Goal: Task Accomplishment & Management: Manage account settings

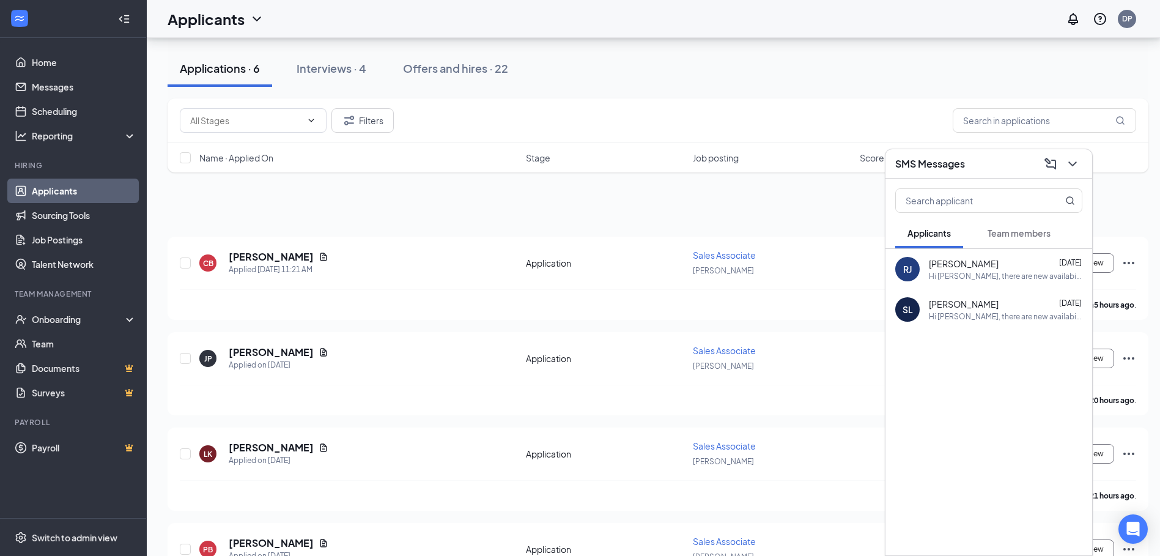
scroll to position [160, 0]
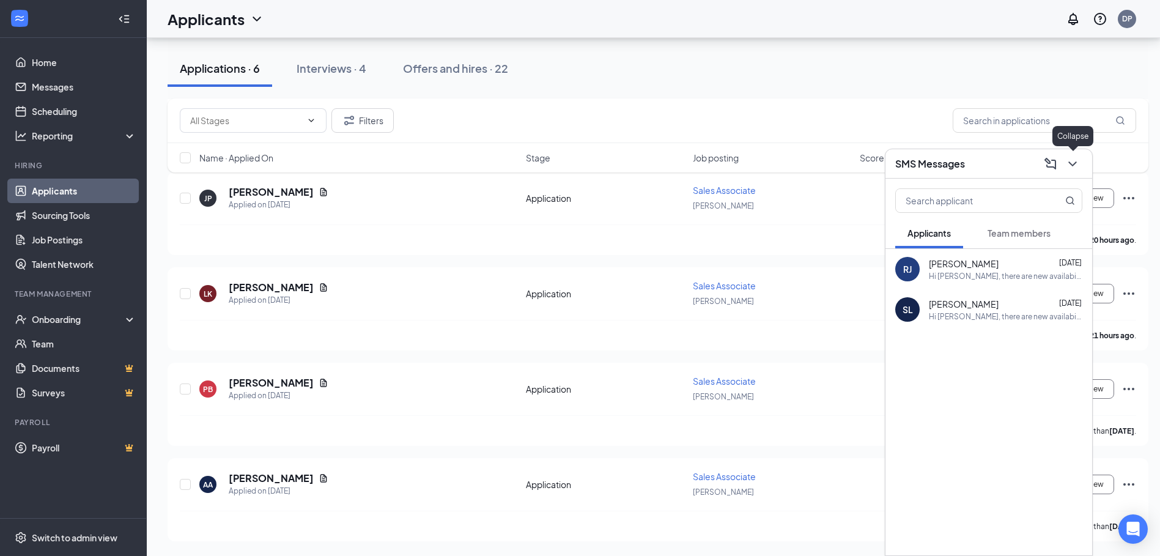
click at [1069, 166] on icon "ChevronDown" at bounding box center [1072, 164] width 15 height 15
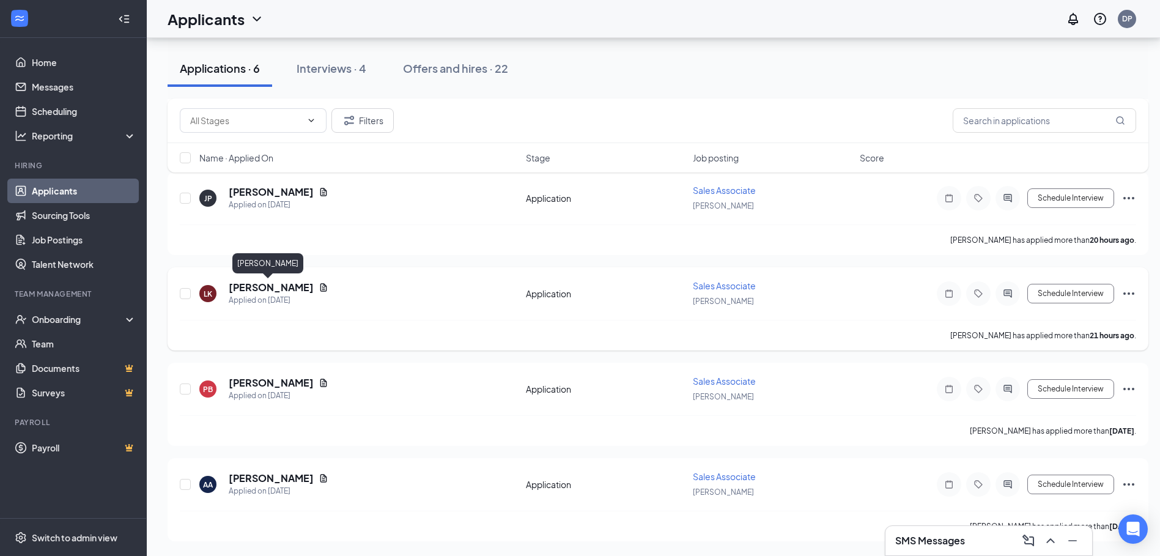
click at [247, 285] on h5 "[PERSON_NAME]" at bounding box center [271, 287] width 85 height 13
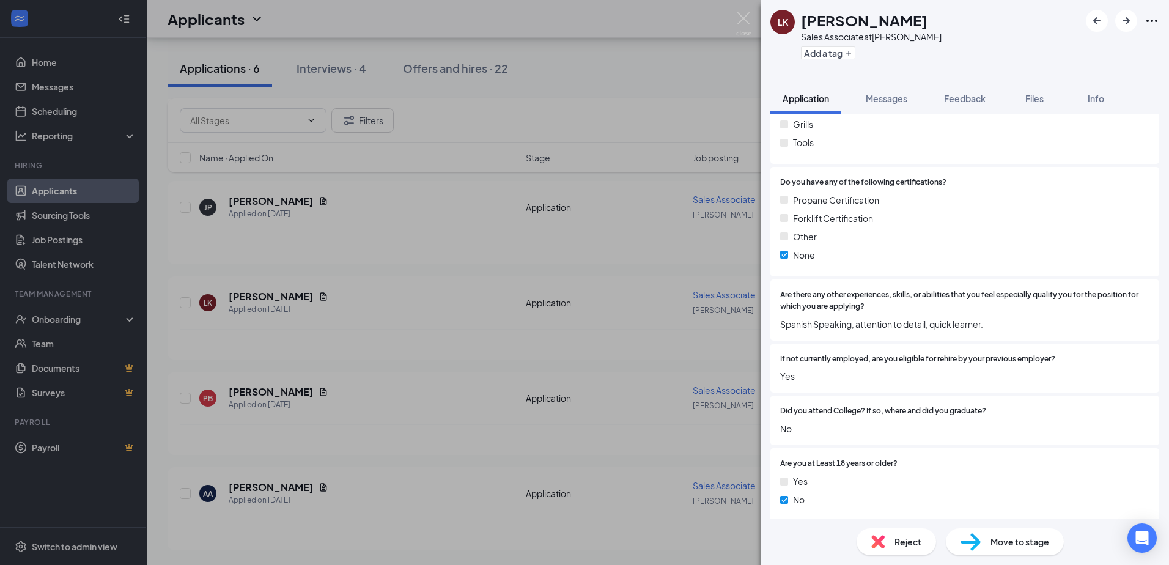
scroll to position [1282, 0]
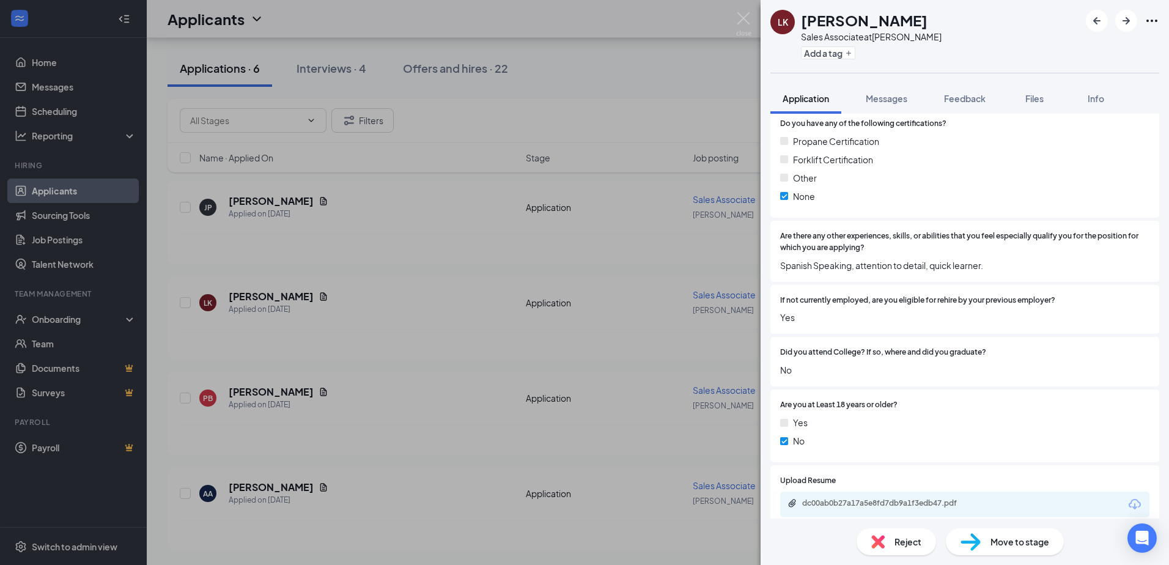
click at [424, 198] on div "[PERSON_NAME] Sales Associate at [PERSON_NAME] Add a tag Application Messages F…" at bounding box center [584, 282] width 1169 height 565
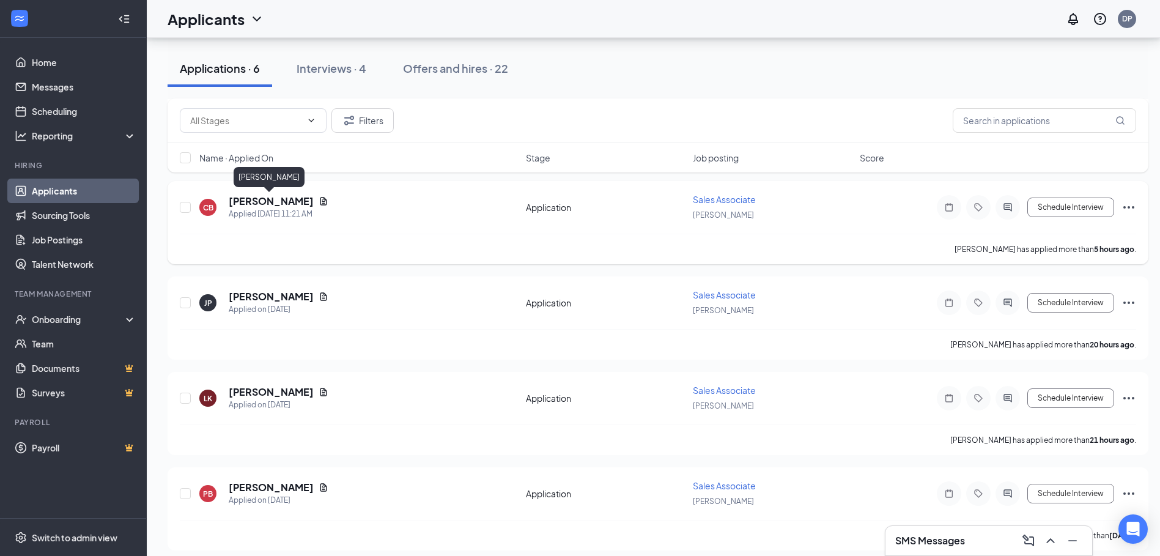
click at [260, 201] on h5 "[PERSON_NAME]" at bounding box center [271, 200] width 85 height 13
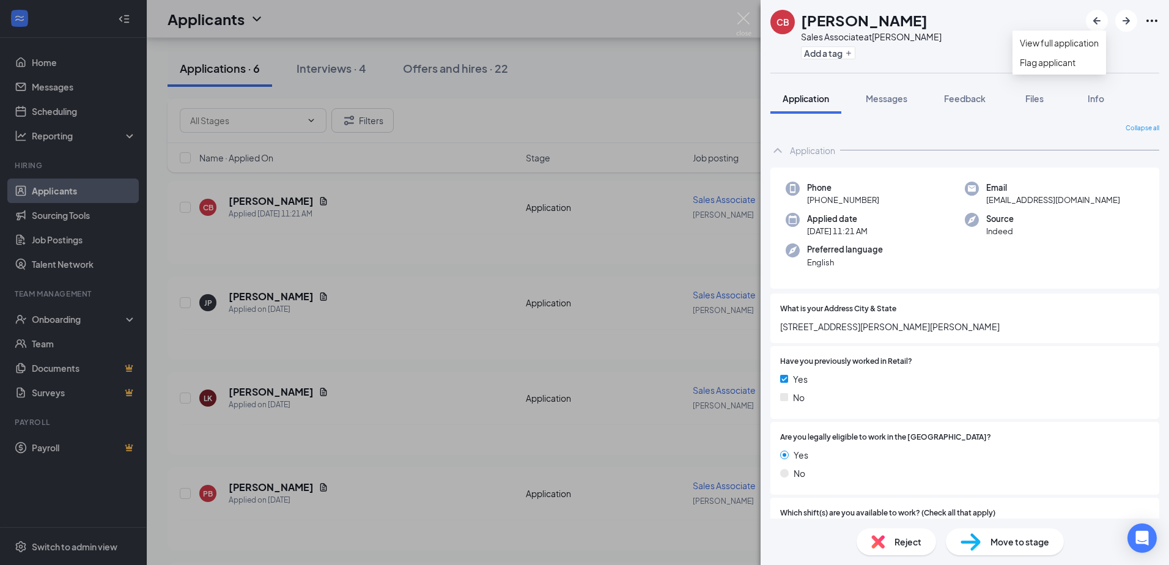
click at [1150, 21] on icon "Ellipses" at bounding box center [1152, 20] width 15 height 15
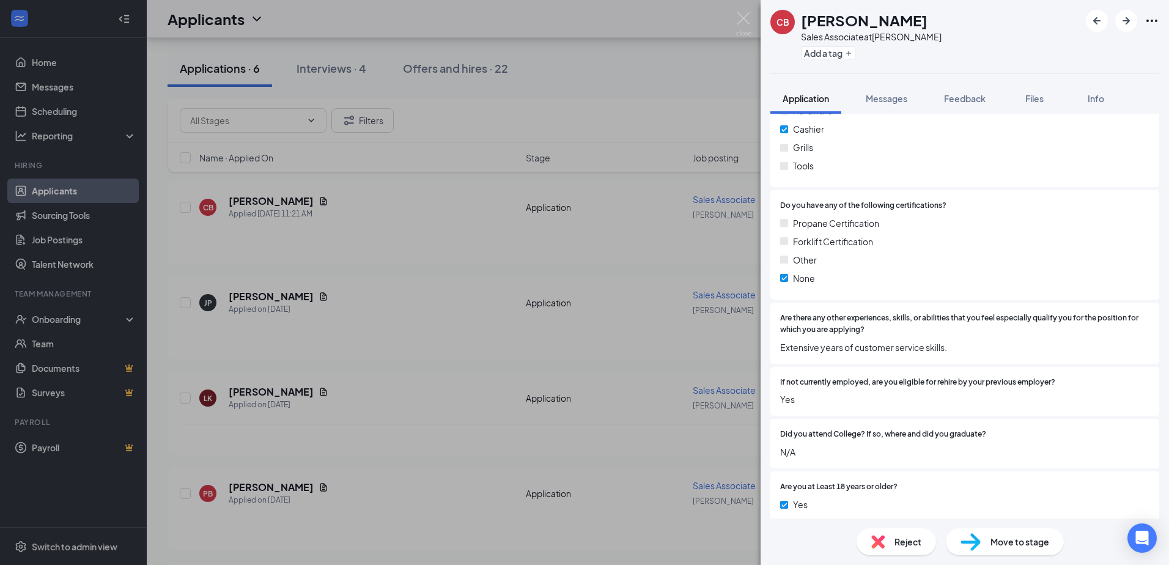
scroll to position [1275, 0]
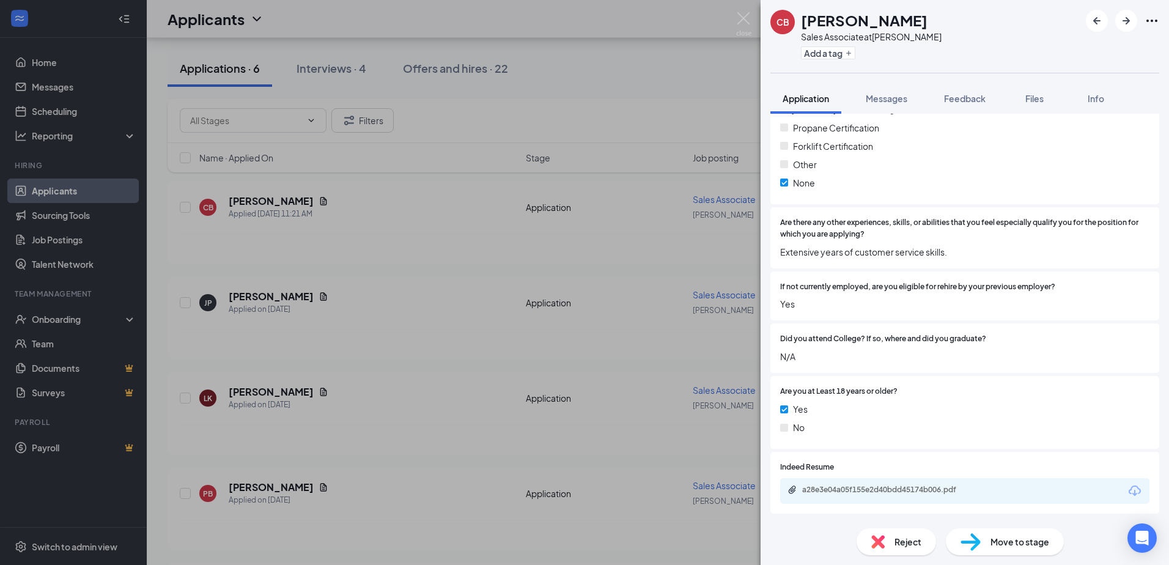
click at [900, 547] on span "Reject" at bounding box center [908, 541] width 27 height 13
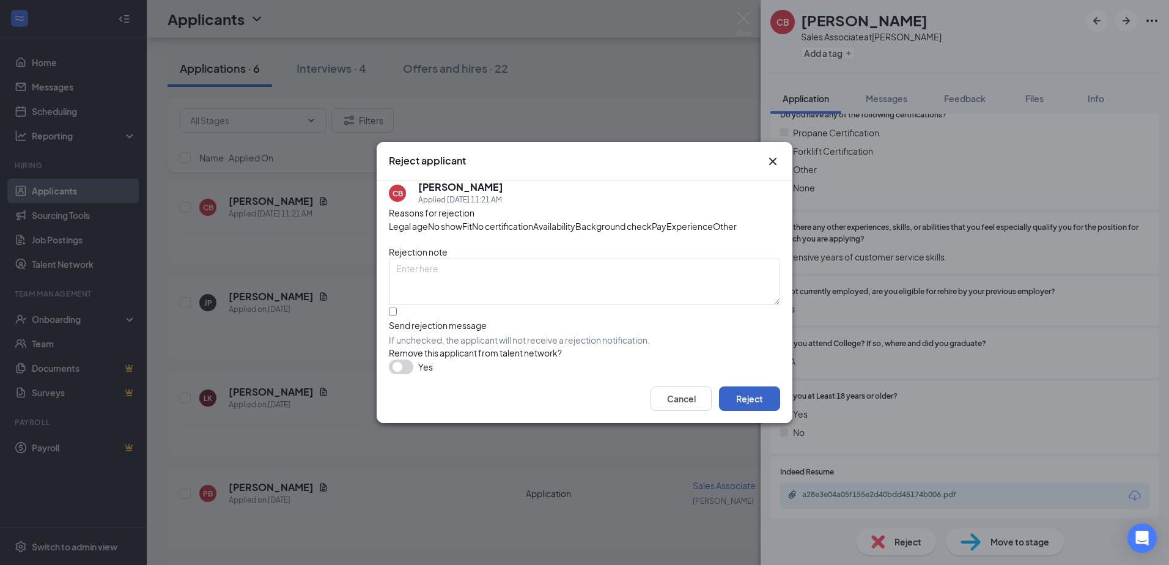
click at [747, 411] on button "Reject" at bounding box center [749, 398] width 61 height 24
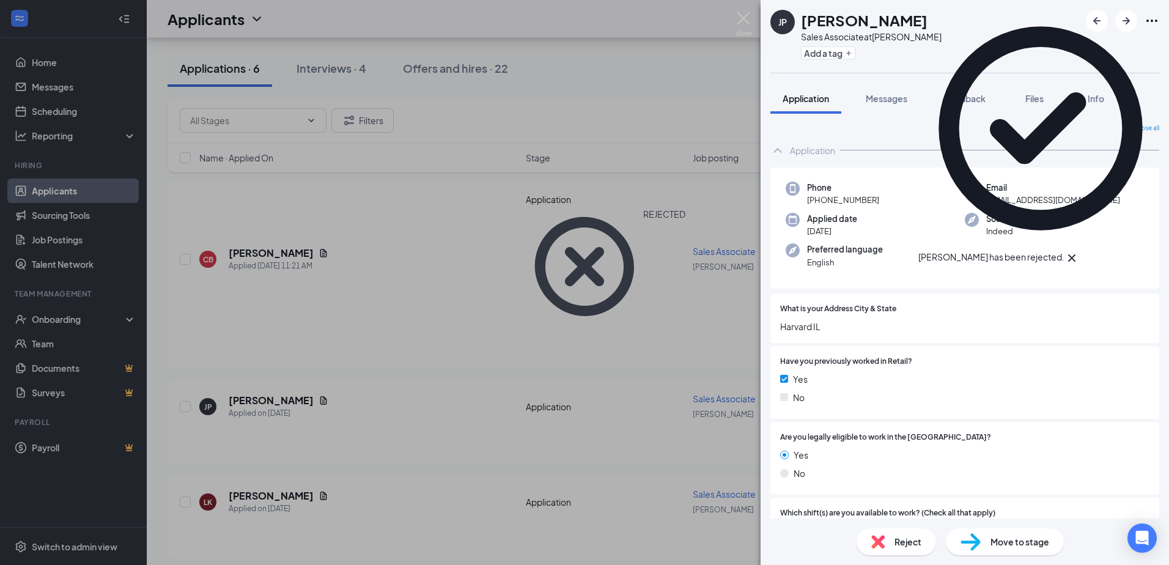
click at [600, 80] on div "[PERSON_NAME] Sales Associate at [PERSON_NAME] Add a tag Application Messages F…" at bounding box center [584, 282] width 1169 height 565
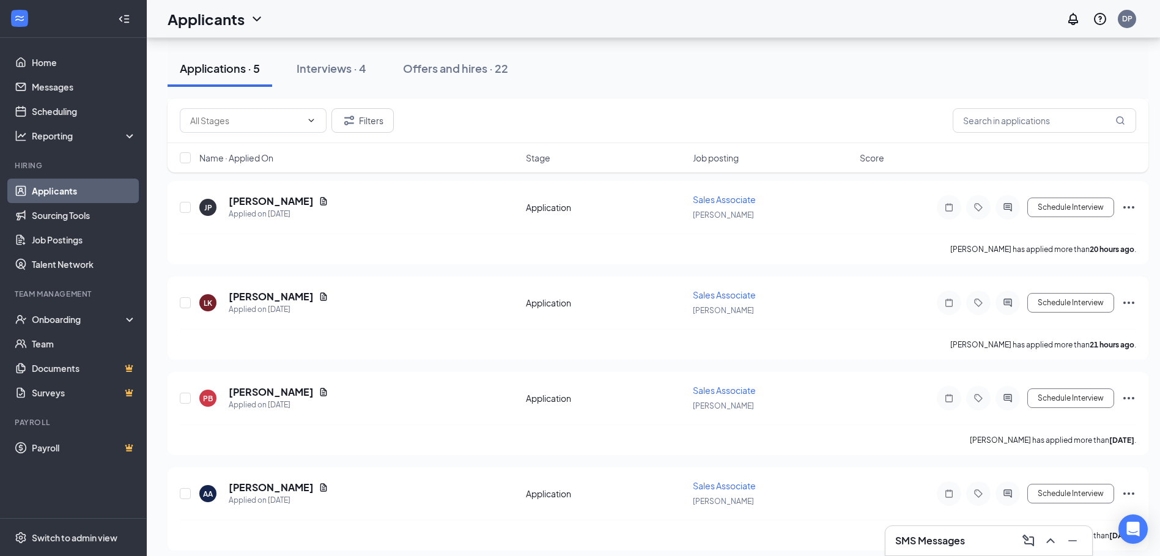
scroll to position [160, 0]
